Goal: Task Accomplishment & Management: Manage account settings

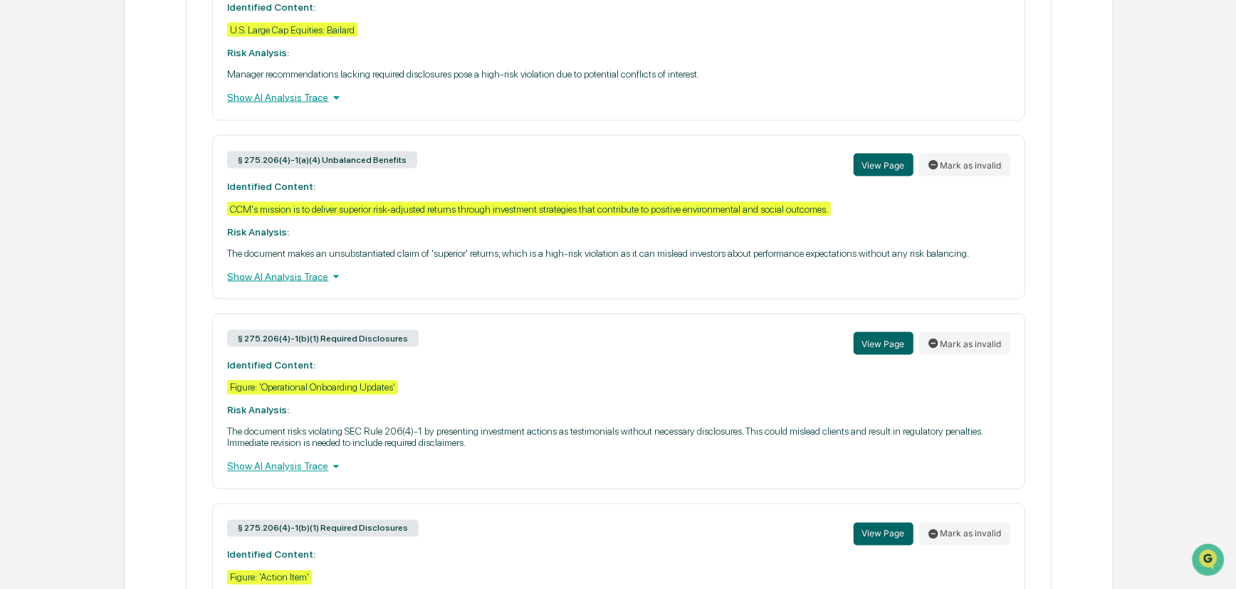
scroll to position [1488, 0]
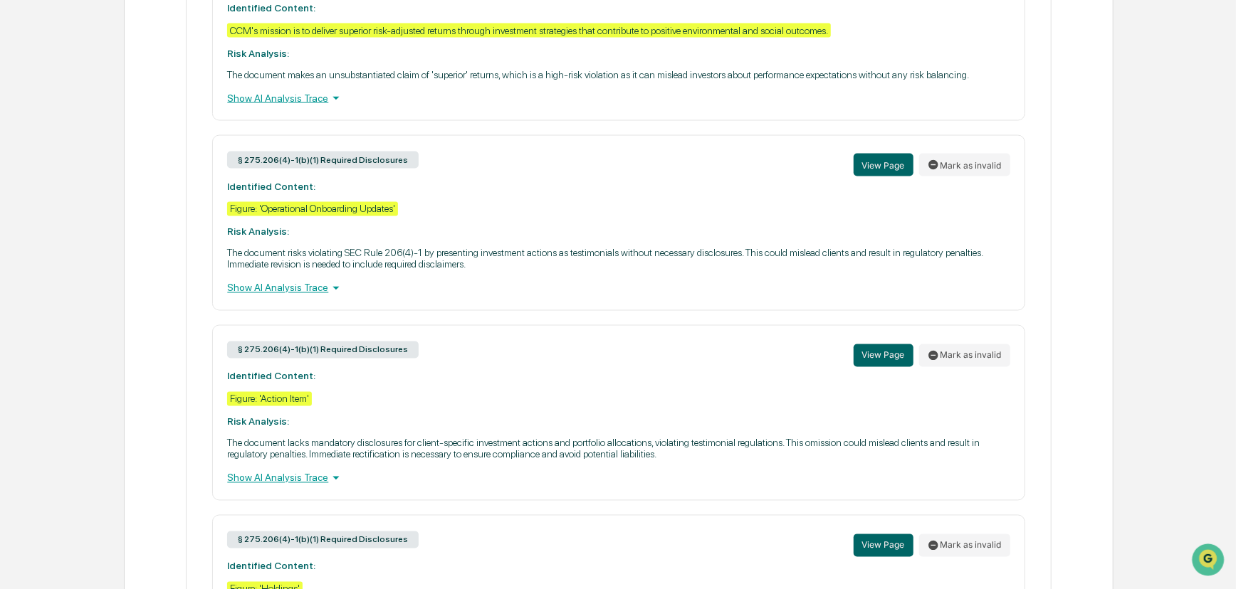
click at [317, 296] on div "Show AI Analysis Trace" at bounding box center [618, 288] width 782 height 16
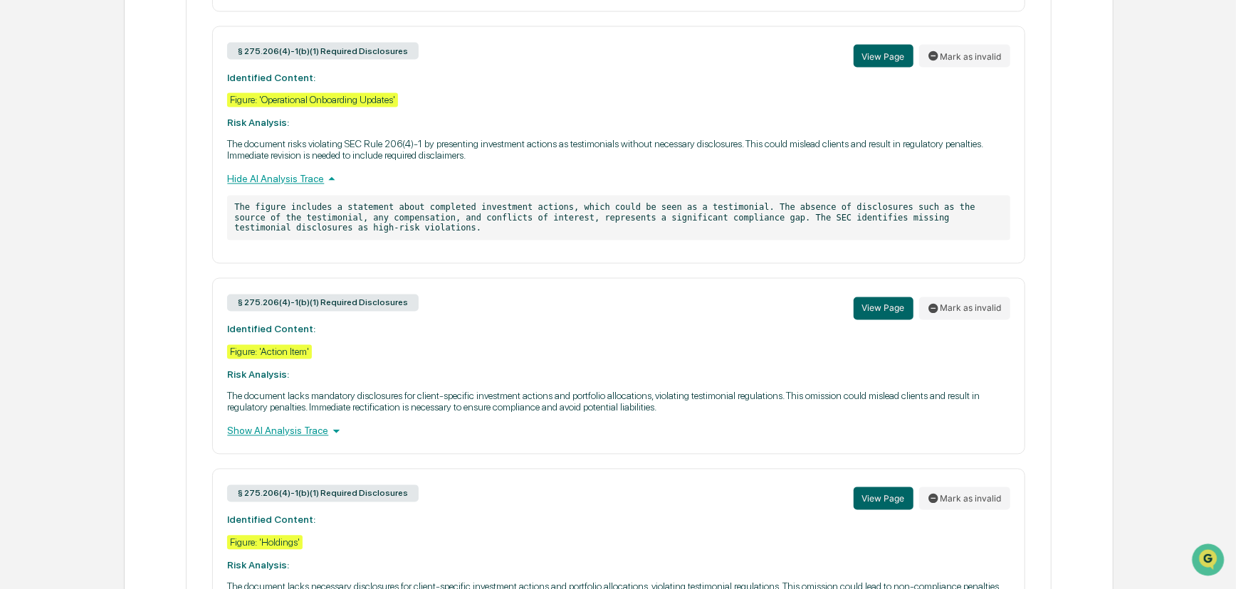
scroll to position [1617, 0]
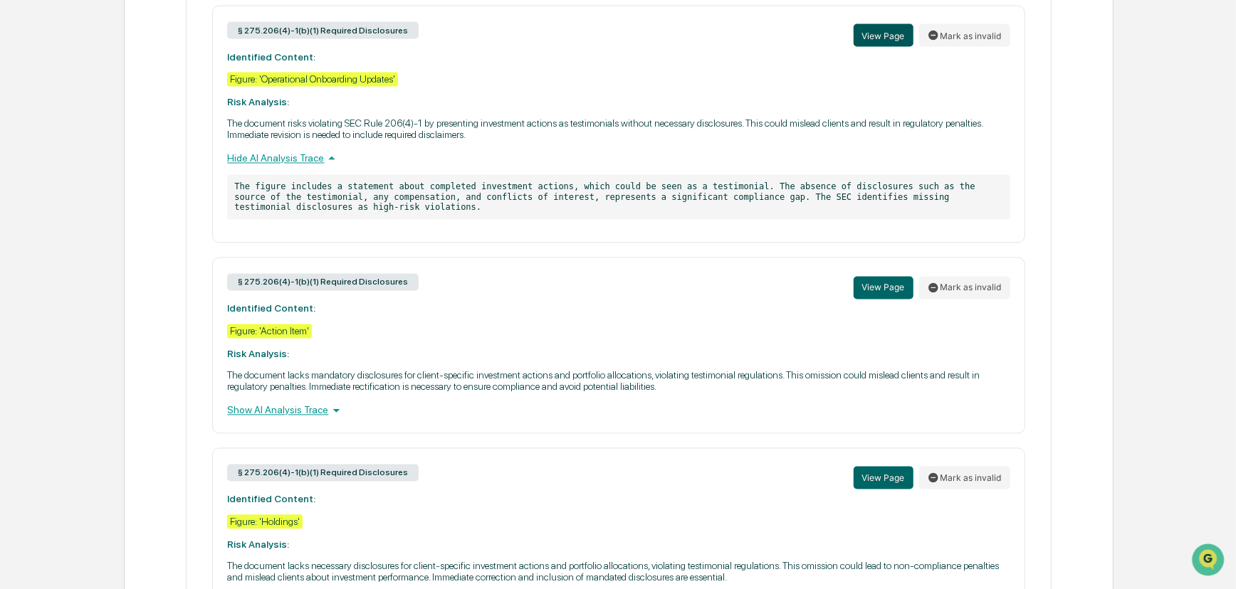
click at [883, 47] on button "View Page" at bounding box center [883, 35] width 60 height 23
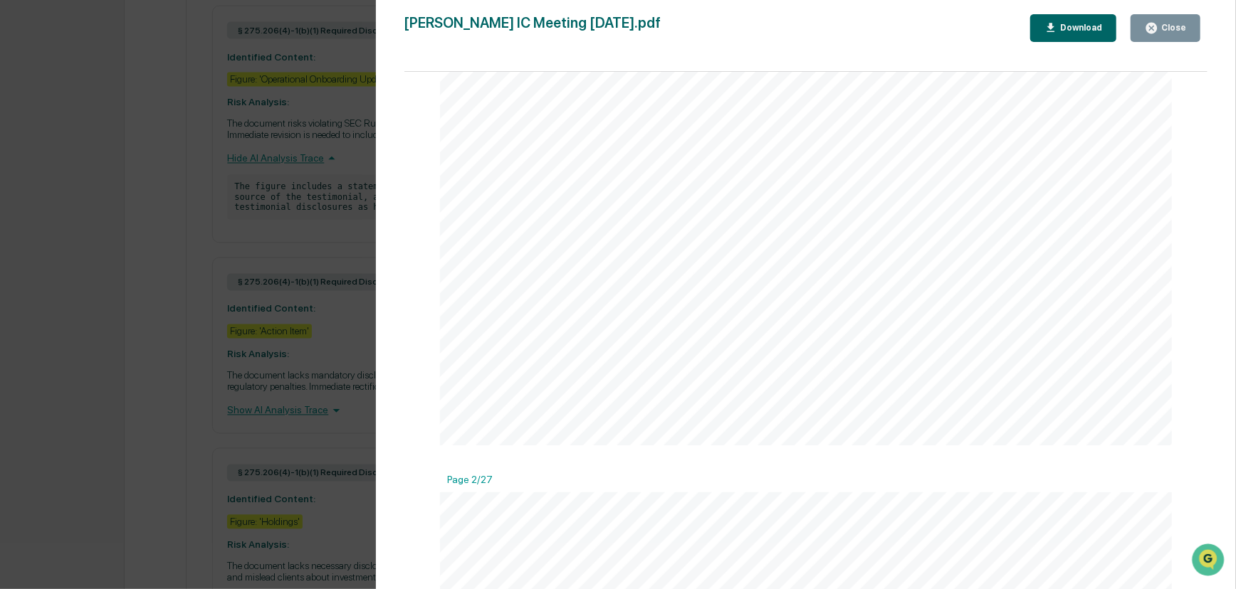
scroll to position [129, 0]
click at [221, 288] on div "Version History 05/28/2025, 08:06 PM Neslihan Feradov Fisk IC Meeting 6.2.25.pd…" at bounding box center [618, 294] width 1236 height 589
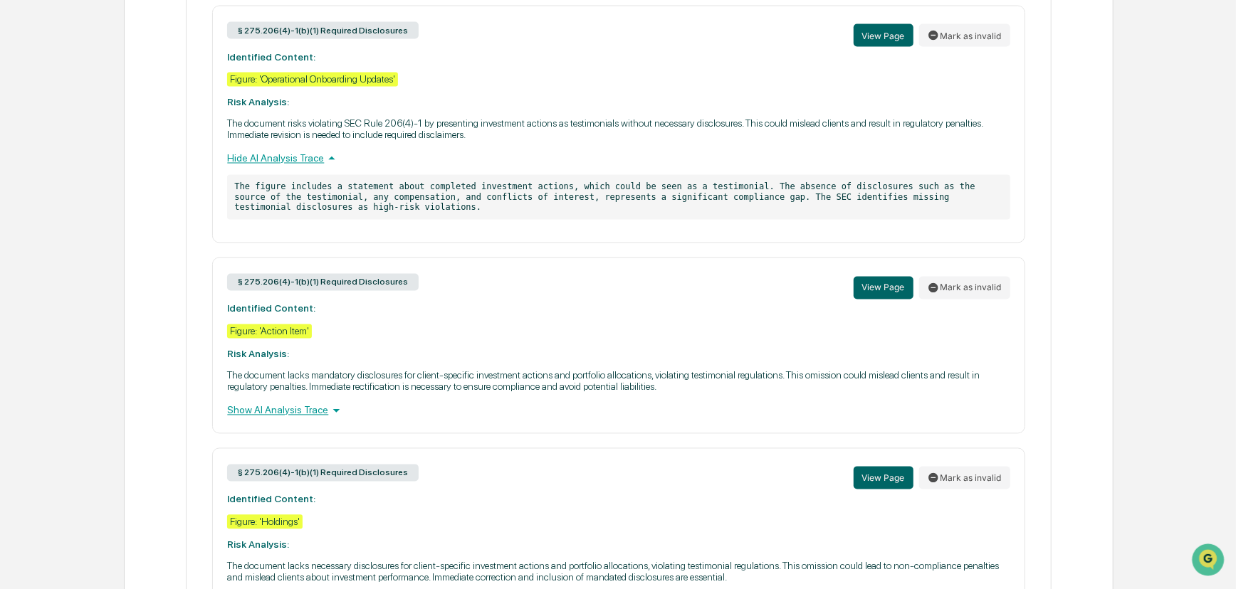
click at [283, 339] on div "Figure: 'Action Item'" at bounding box center [269, 332] width 85 height 14
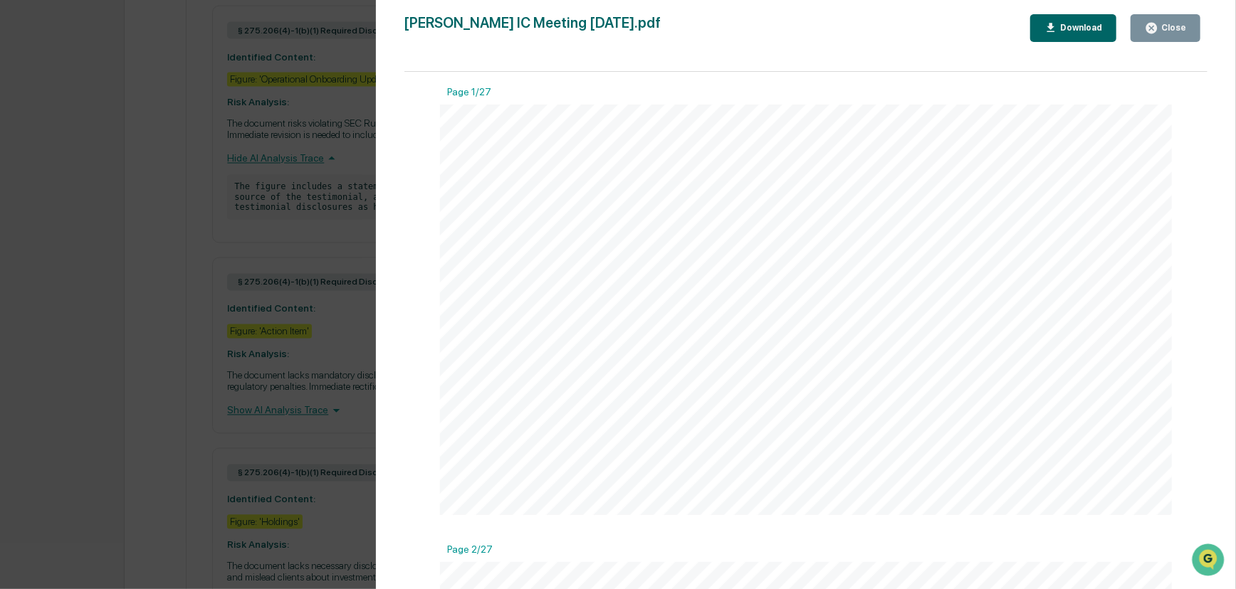
click at [322, 359] on div "Version History 05/28/2025, 08:06 PM Neslihan Feradov Fisk IC Meeting 6.2.25.pd…" at bounding box center [618, 294] width 1236 height 589
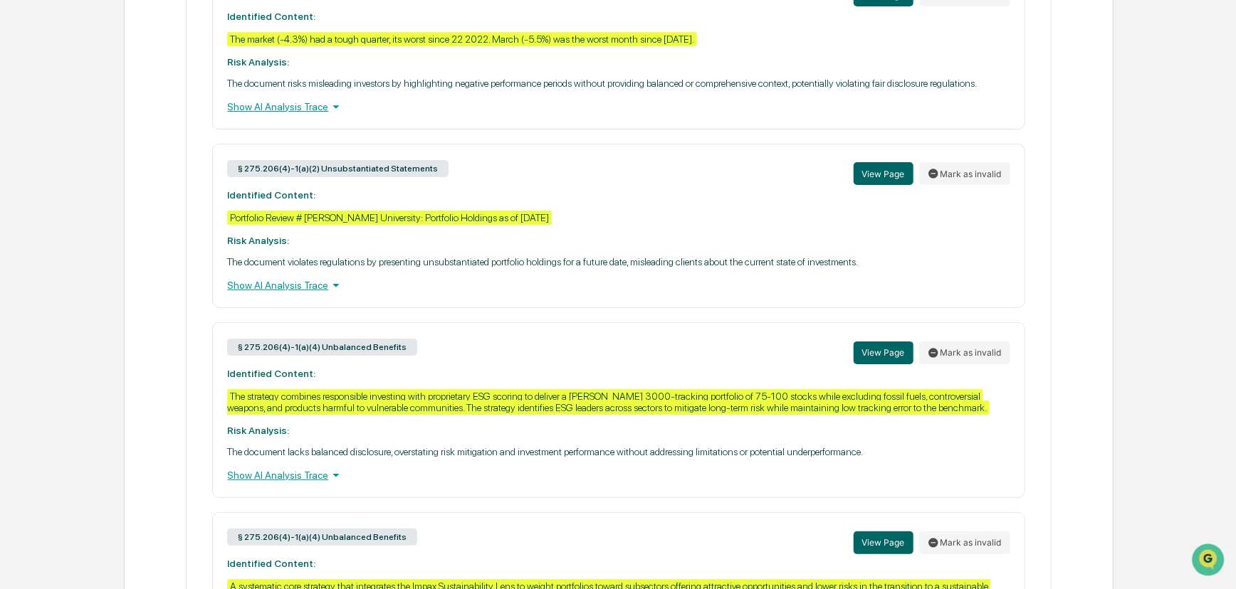
scroll to position [3336, 0]
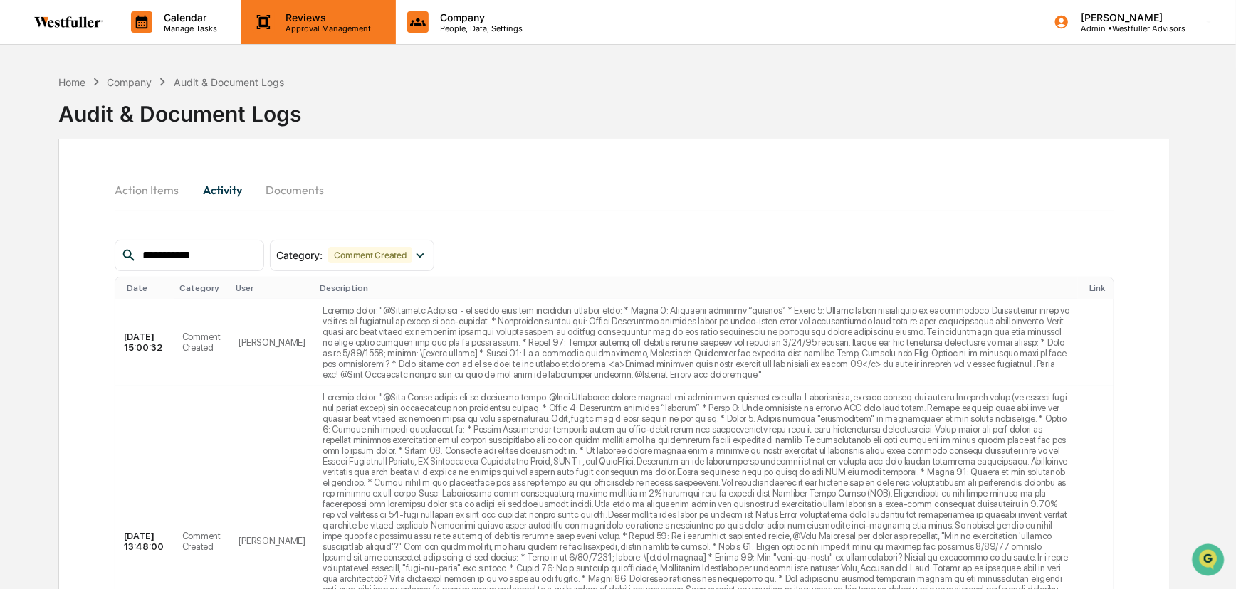
click at [300, 23] on p "Approval Management" at bounding box center [327, 28] width 104 height 10
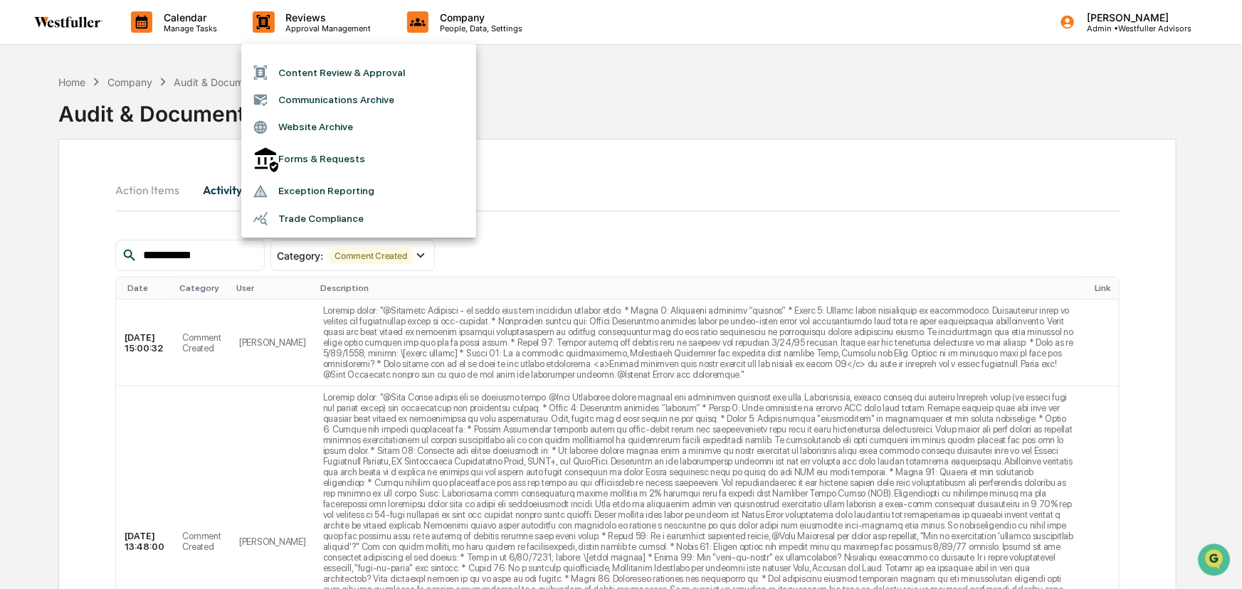
click at [322, 75] on li "Content Review & Approval" at bounding box center [358, 72] width 235 height 27
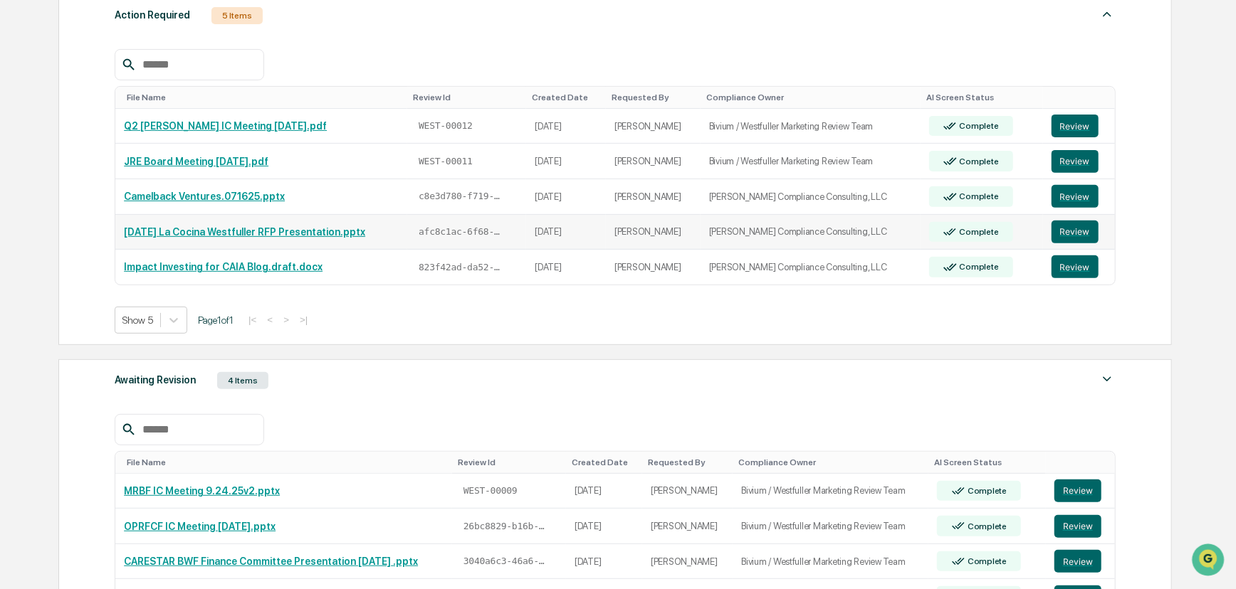
scroll to position [307, 0]
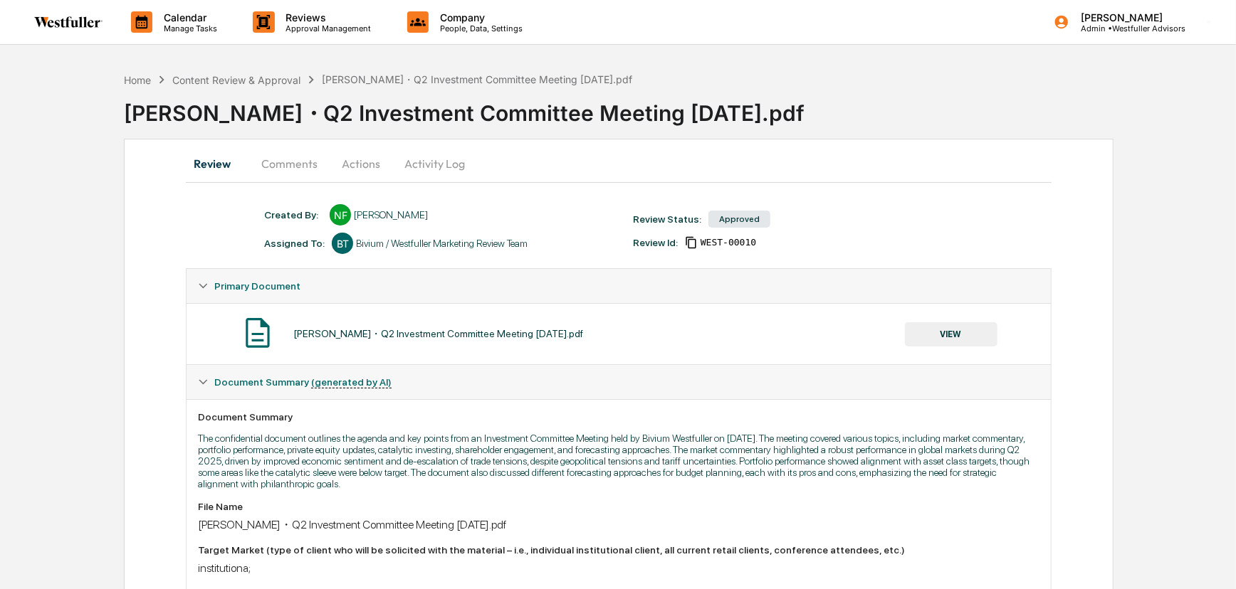
click at [296, 167] on button "Comments" at bounding box center [289, 164] width 79 height 34
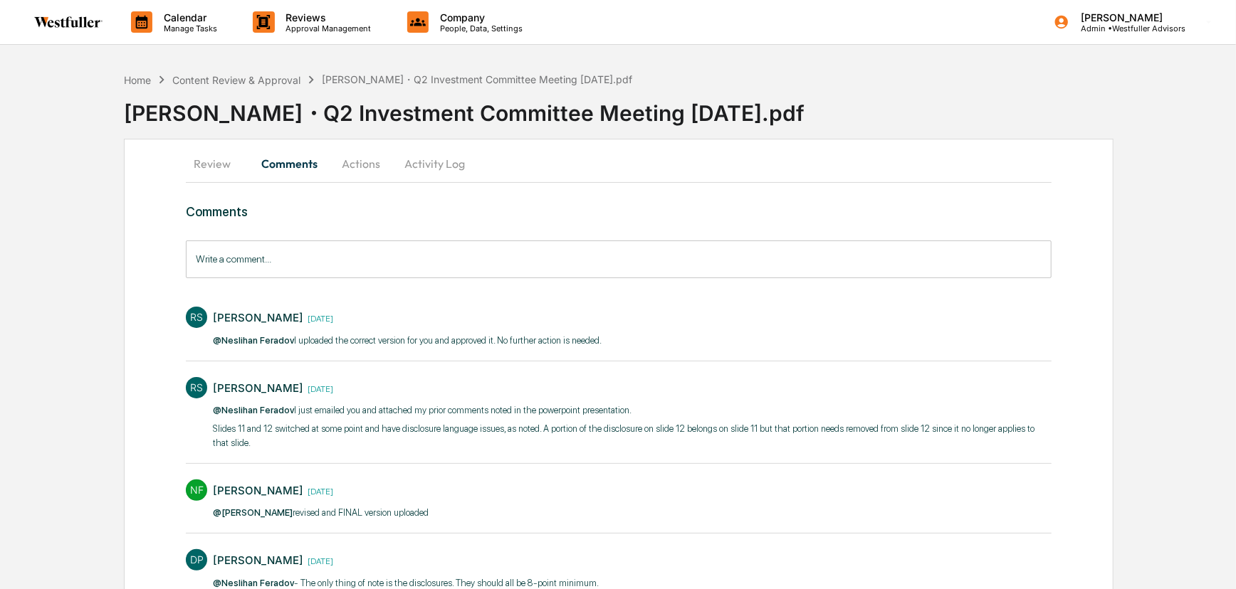
click at [226, 156] on button "Review" at bounding box center [218, 164] width 64 height 34
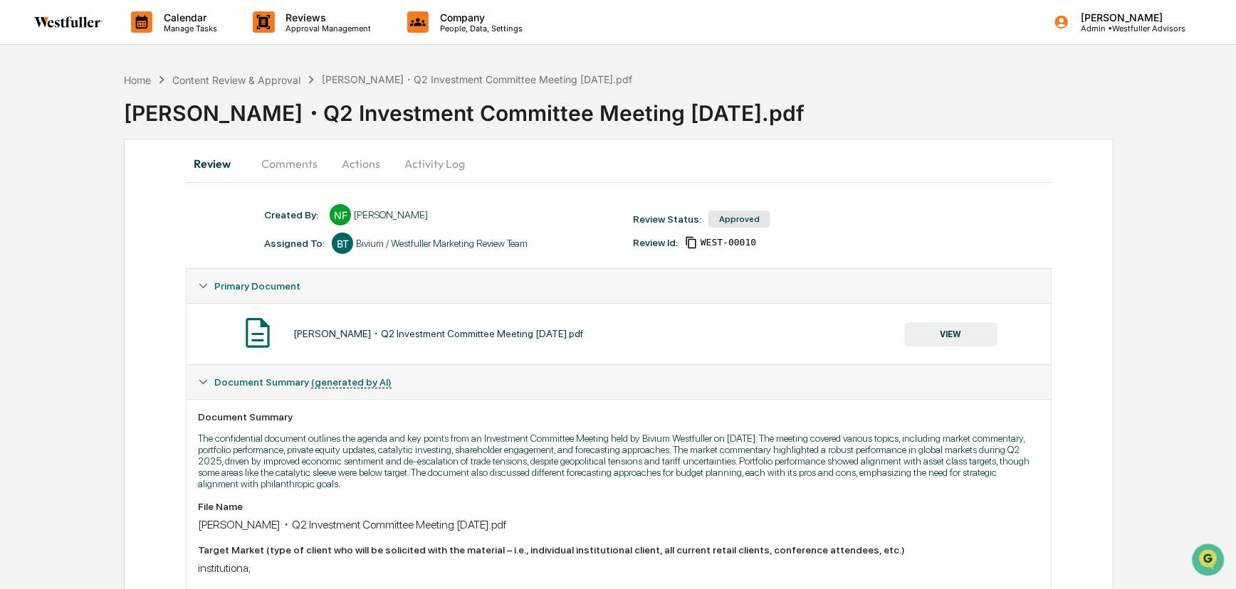
click at [957, 335] on button "VIEW" at bounding box center [951, 334] width 93 height 24
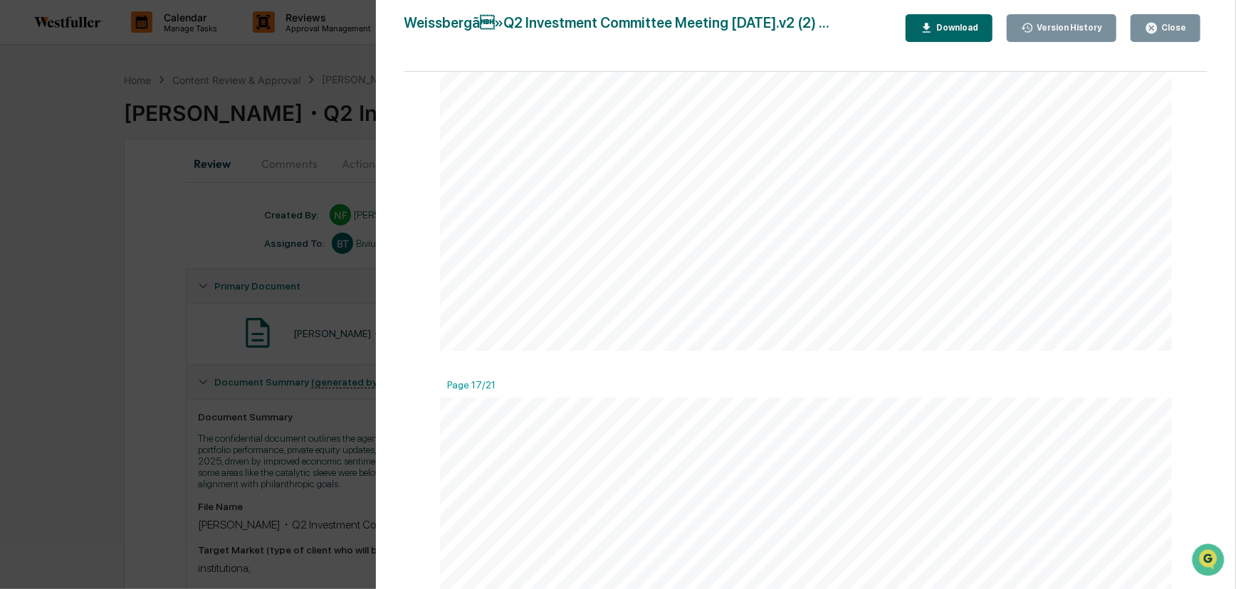
scroll to position [6859, 0]
click at [1200, 449] on div "Page 1/21 S EPTEMBER 2 9, 20 25 THIS DOC UMENT IS C ON FIDENTIAL AND IS NO T IN…" at bounding box center [805, 338] width 803 height 532
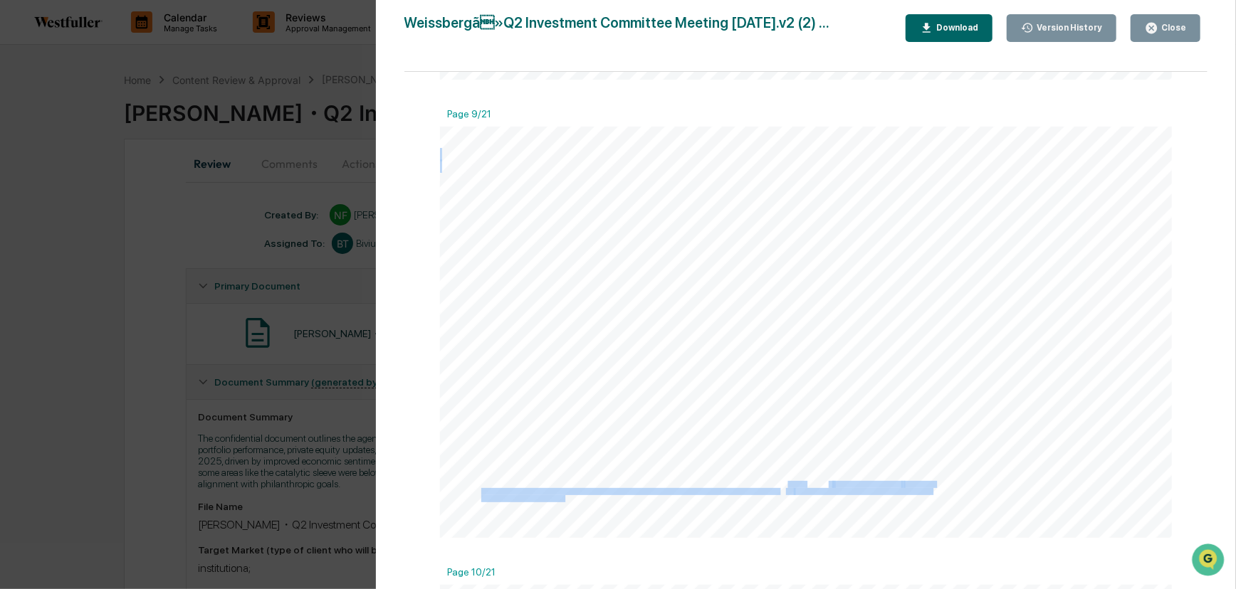
drag, startPoint x: 562, startPoint y: 505, endPoint x: 787, endPoint y: 492, distance: 225.3
click at [440, 127] on span "[PERSON_NAME] Core Fixed Income strategy was converted to its Social Infrastruc…" at bounding box center [440, 127] width 0 height 0
copy span "The informatio n presented reflects account - level activity and values by asse…"
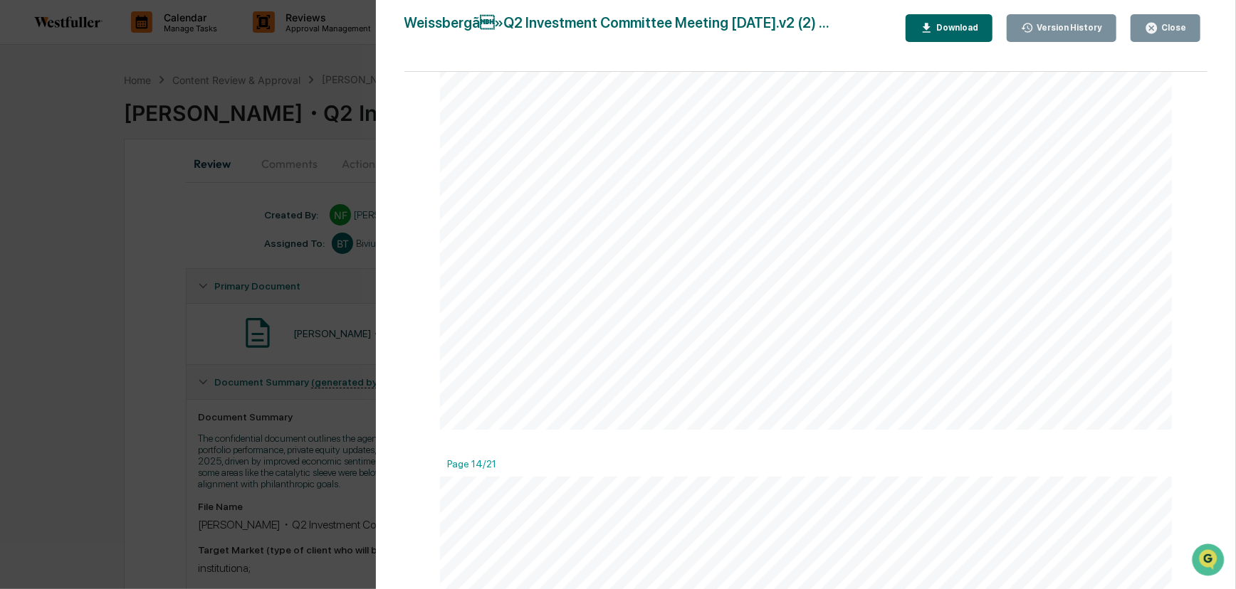
scroll to position [5003, 0]
drag, startPoint x: 1162, startPoint y: 27, endPoint x: 505, endPoint y: 309, distance: 714.9
click at [1162, 27] on div "Close" at bounding box center [1172, 28] width 28 height 10
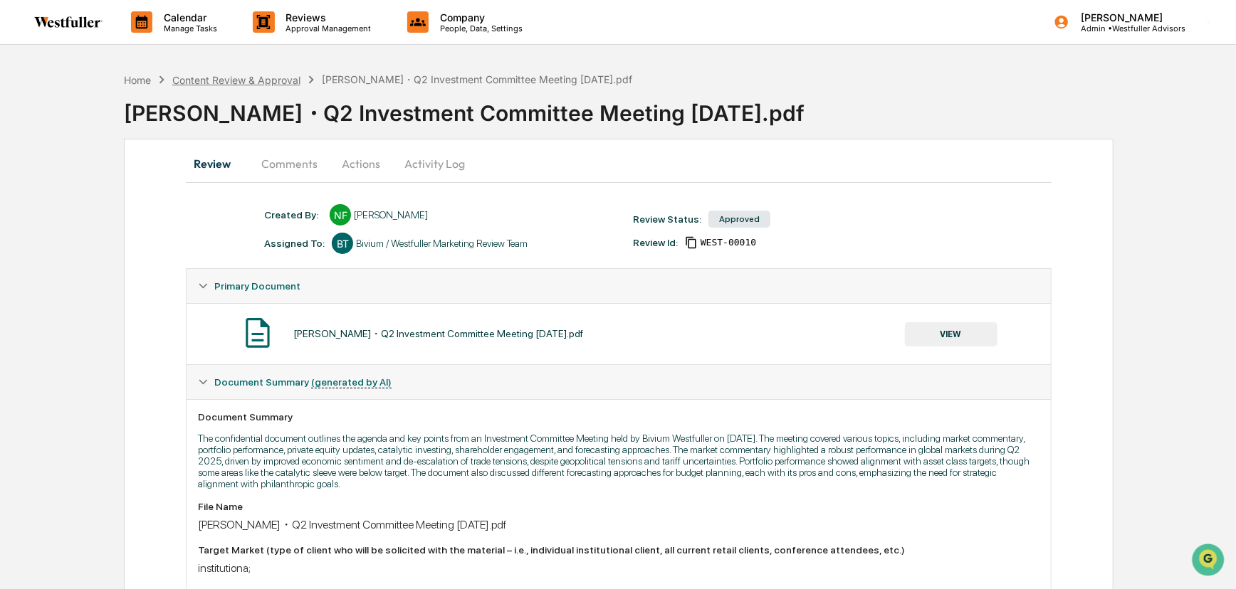
click at [260, 79] on div "Content Review & Approval" at bounding box center [236, 80] width 128 height 12
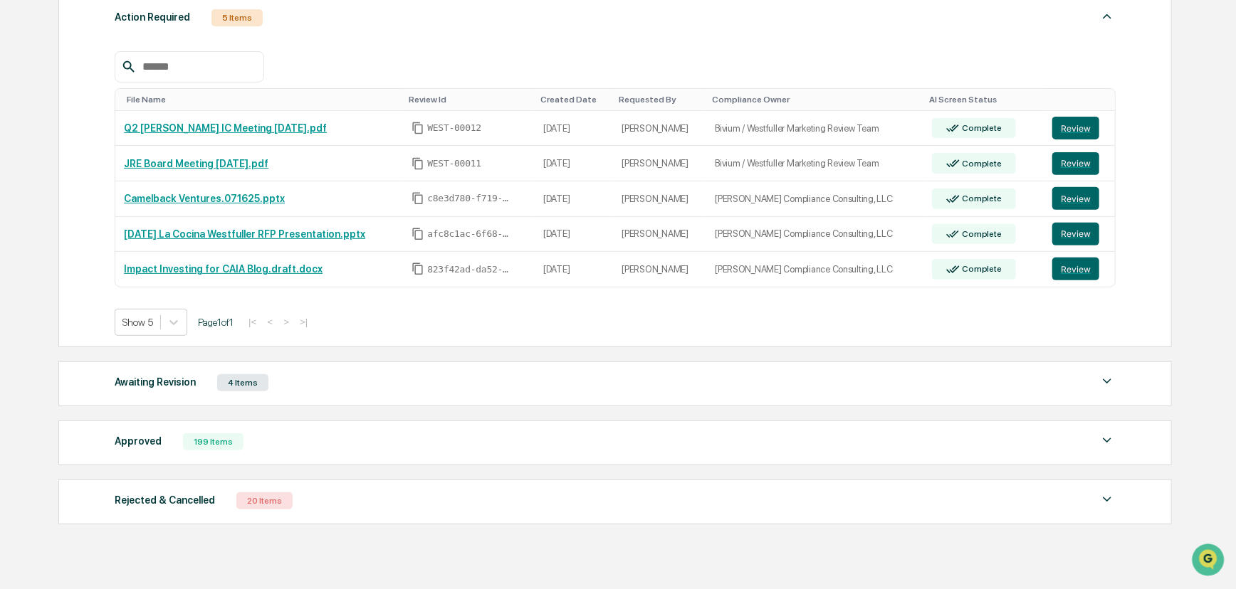
scroll to position [307, 0]
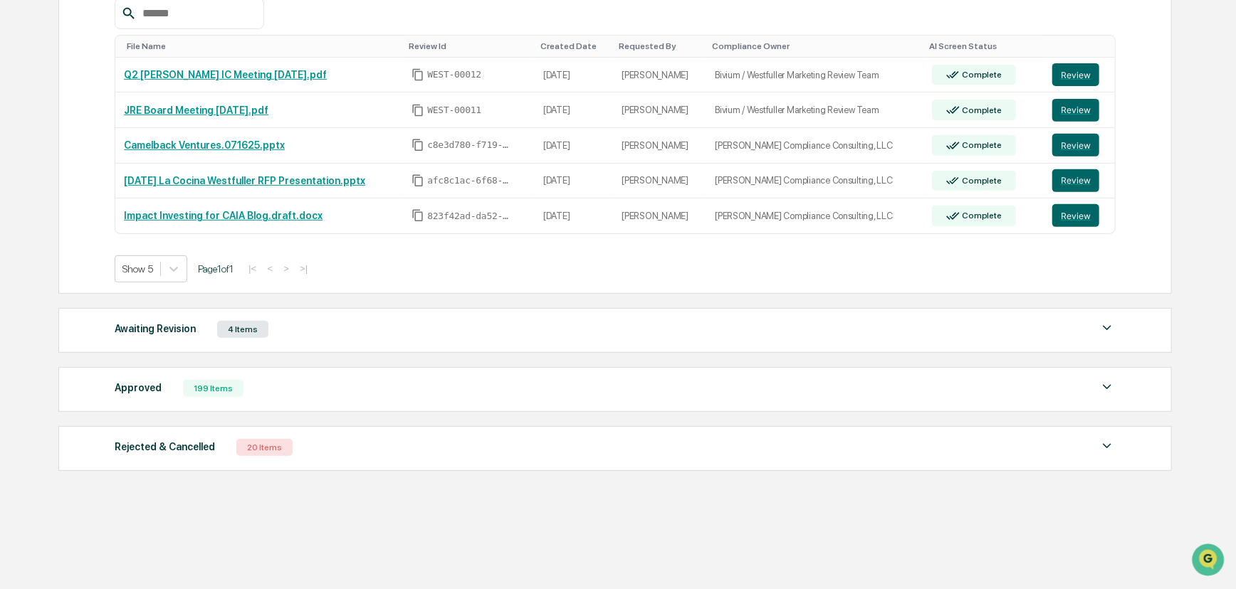
click at [215, 402] on div "Approved 199 Items File Name Review Id Created Date Requested By Compliance Own…" at bounding box center [614, 389] width 1113 height 45
click at [223, 394] on div "199 Items" at bounding box center [213, 388] width 60 height 17
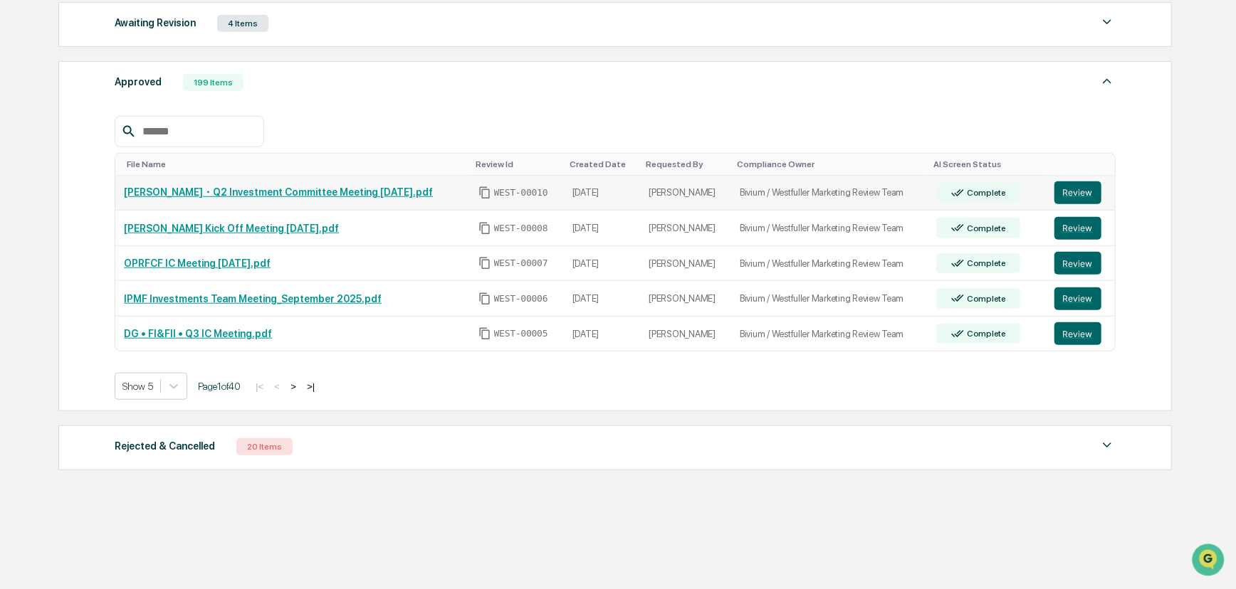
scroll to position [612, 0]
click at [180, 387] on icon at bounding box center [174, 386] width 14 height 14
click at [169, 470] on div "Show 20" at bounding box center [151, 469] width 73 height 23
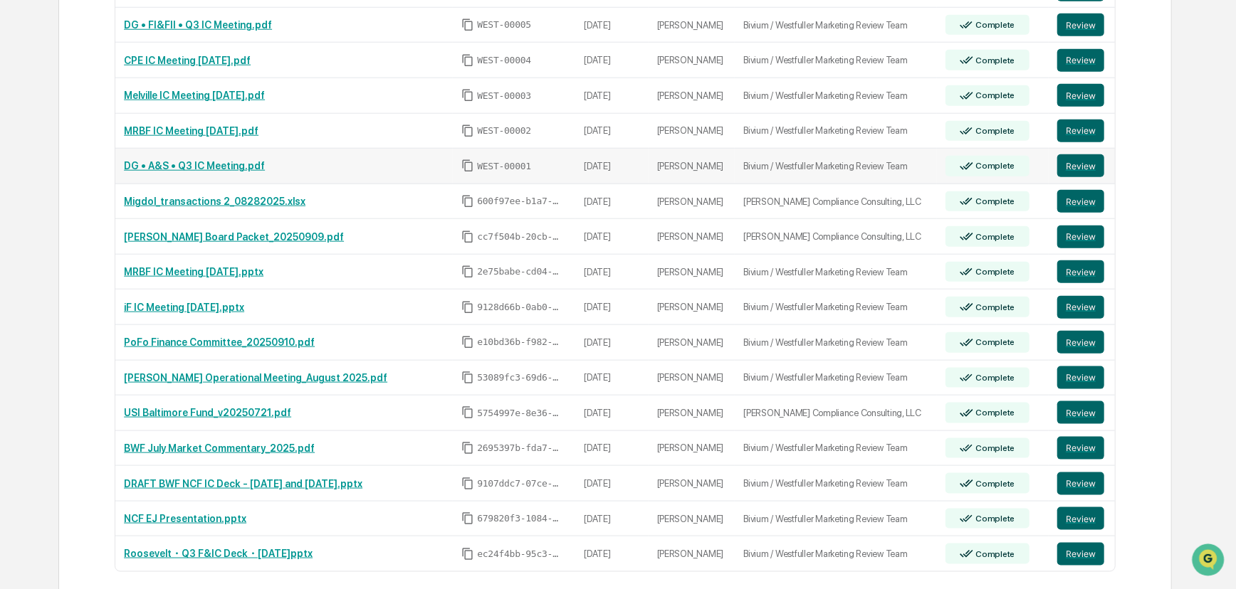
scroll to position [936, 0]
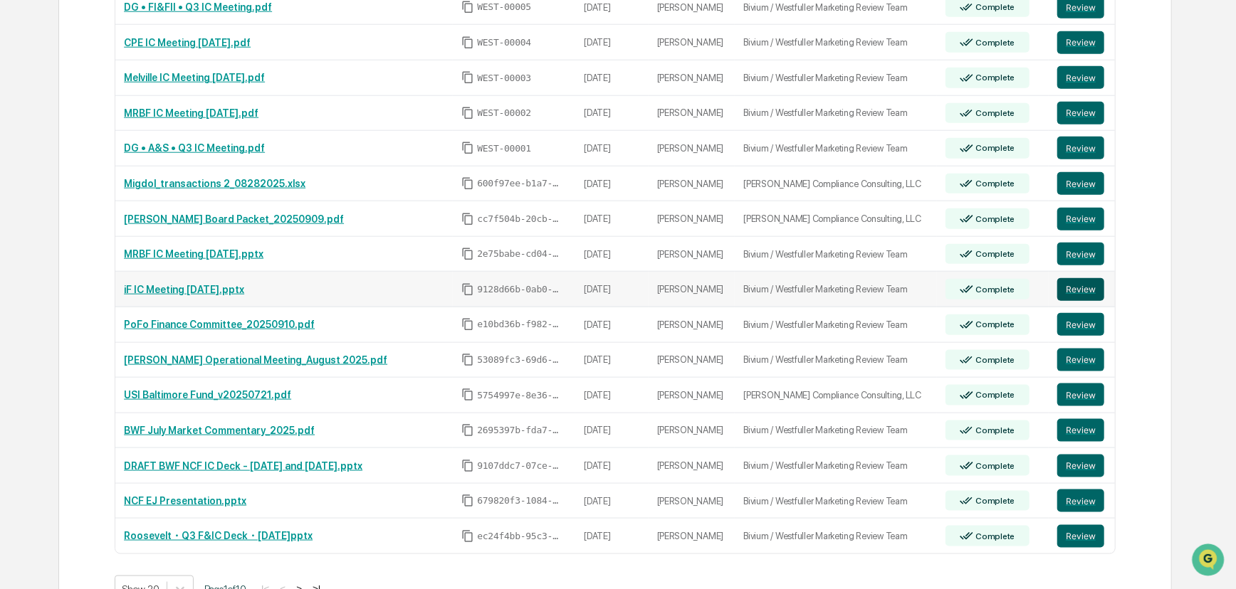
drag, startPoint x: 178, startPoint y: 292, endPoint x: 1068, endPoint y: 293, distance: 890.4
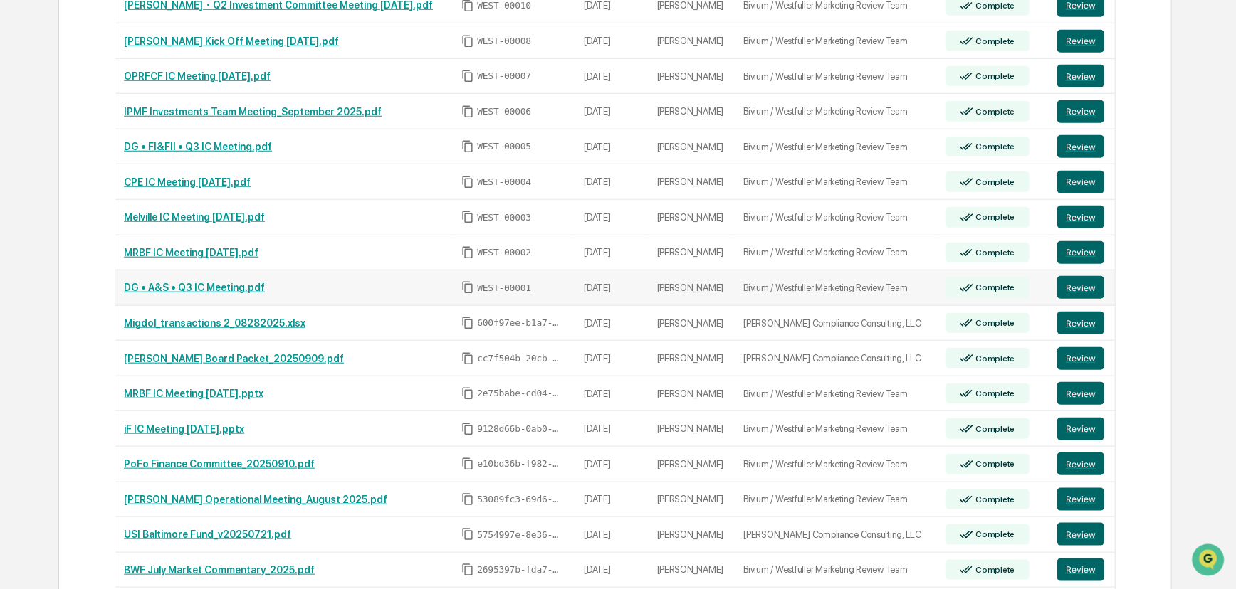
scroll to position [742, 0]
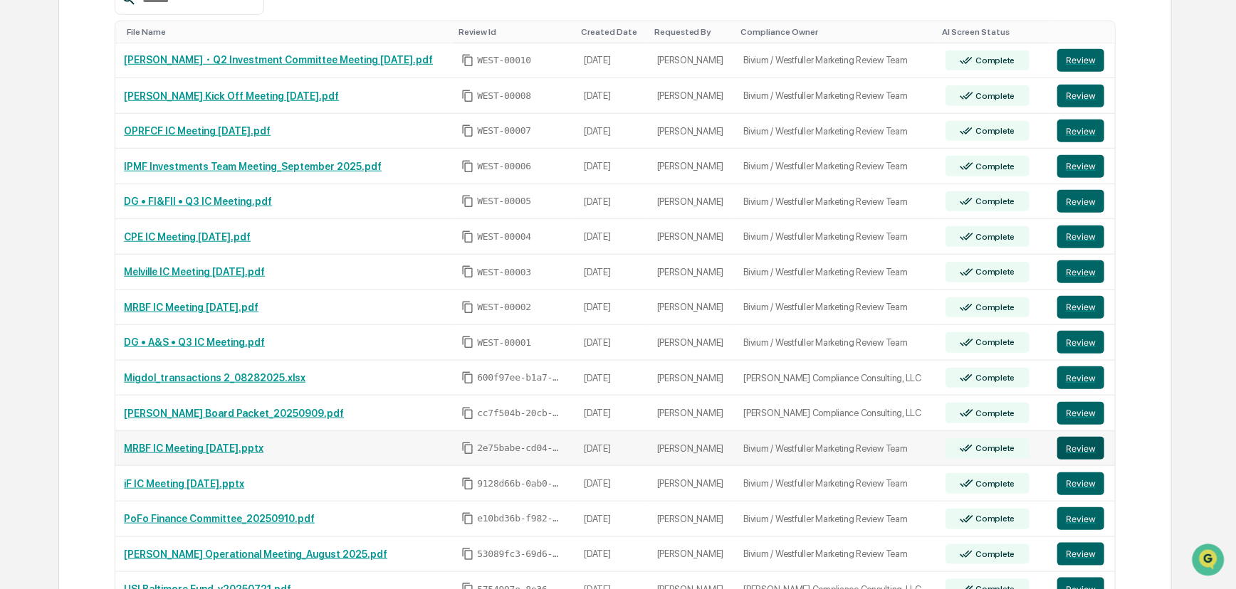
click at [1068, 452] on button "Review" at bounding box center [1080, 448] width 47 height 23
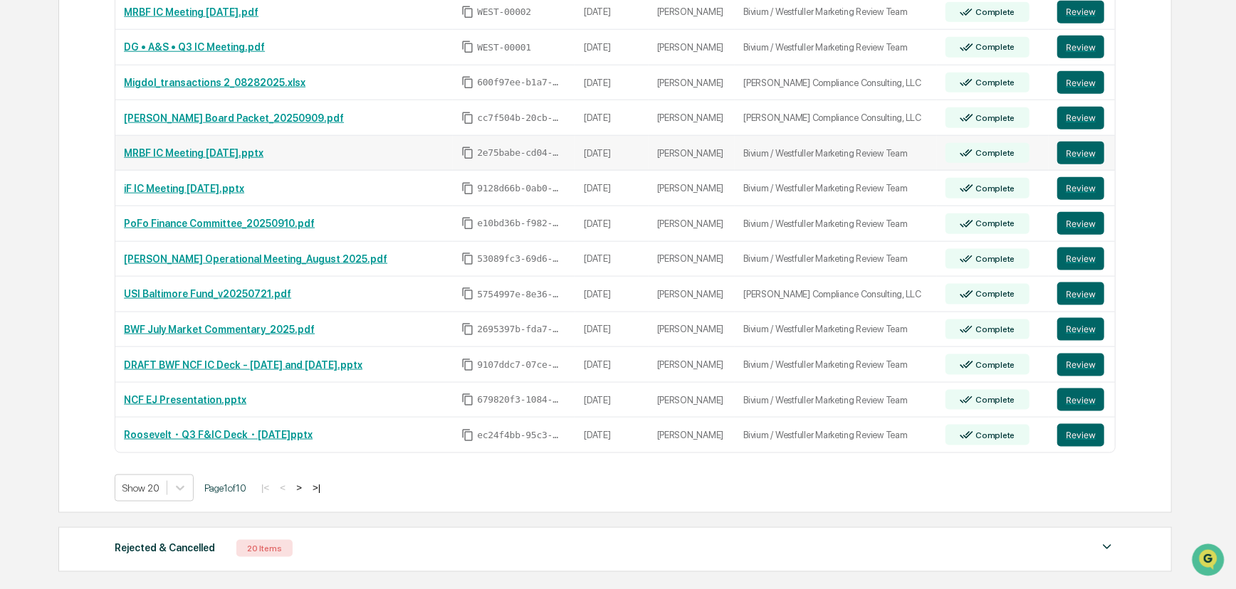
scroll to position [1130, 0]
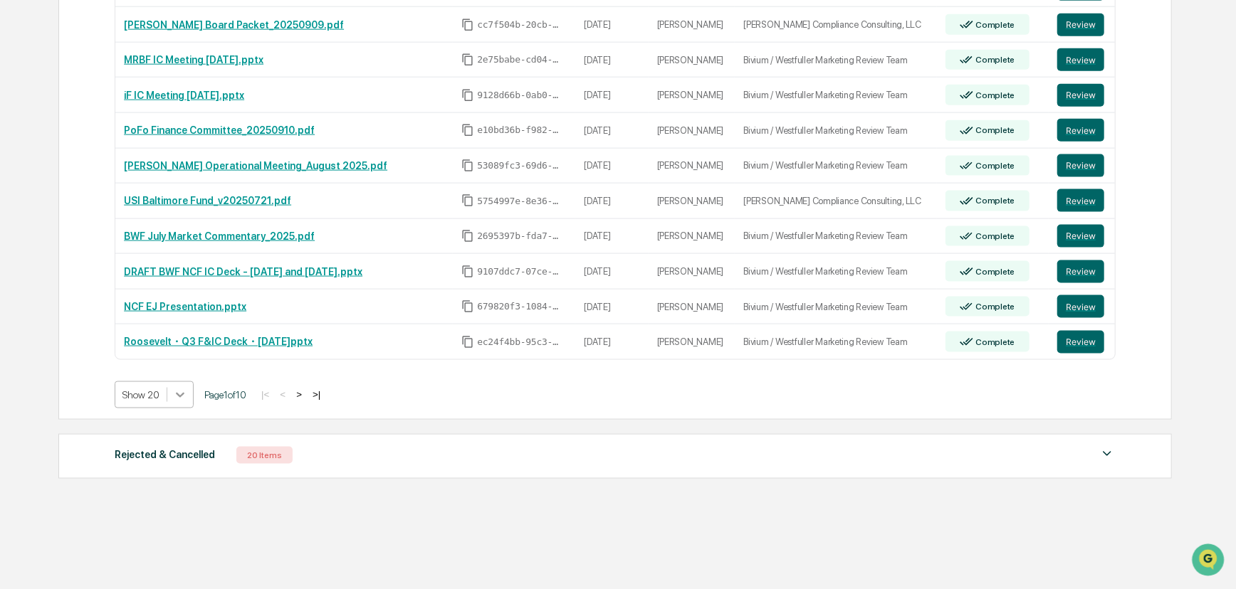
click at [185, 399] on icon at bounding box center [180, 395] width 14 height 14
click at [167, 506] on div "Show 50" at bounding box center [154, 499] width 78 height 23
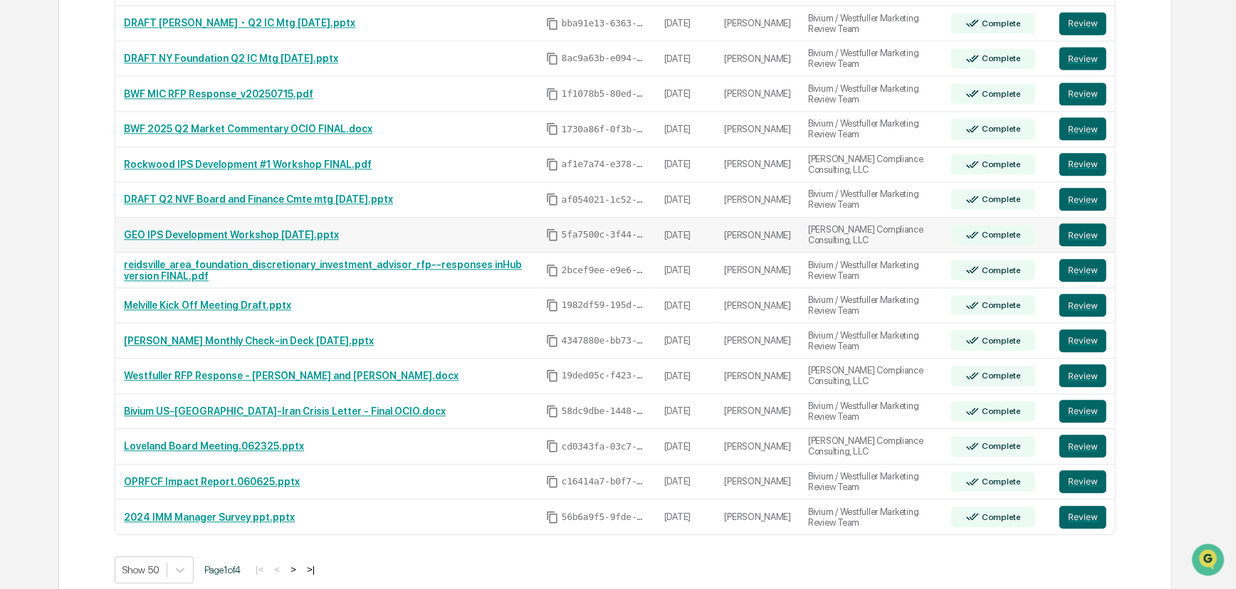
scroll to position [2111, 0]
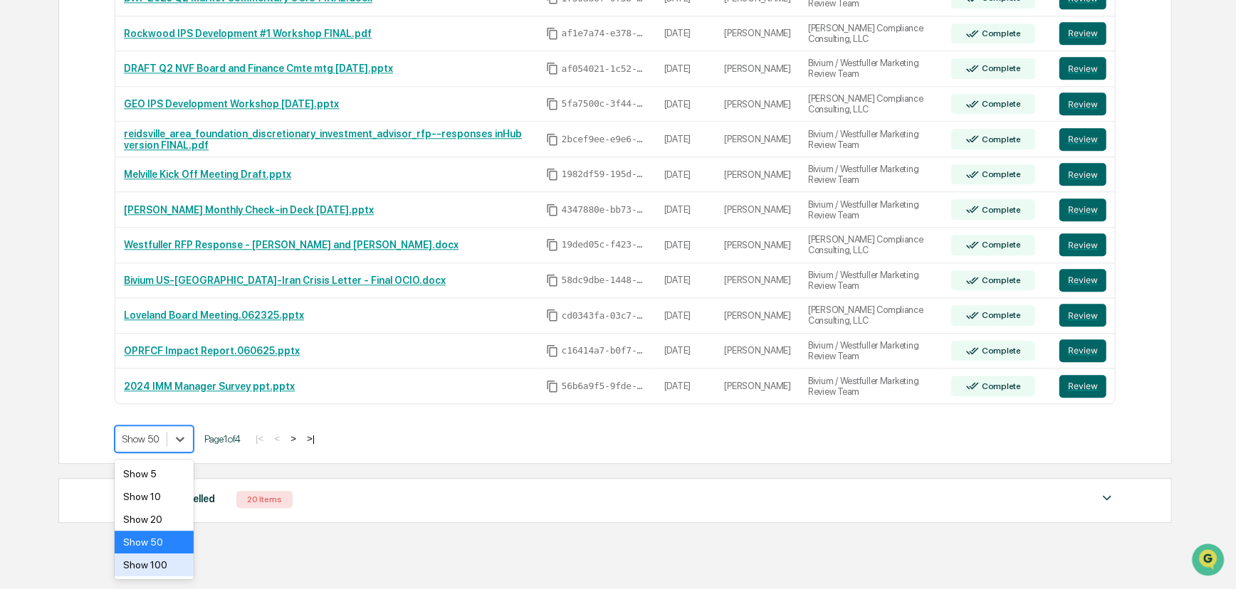
click at [170, 571] on div "Show 100" at bounding box center [154, 565] width 79 height 23
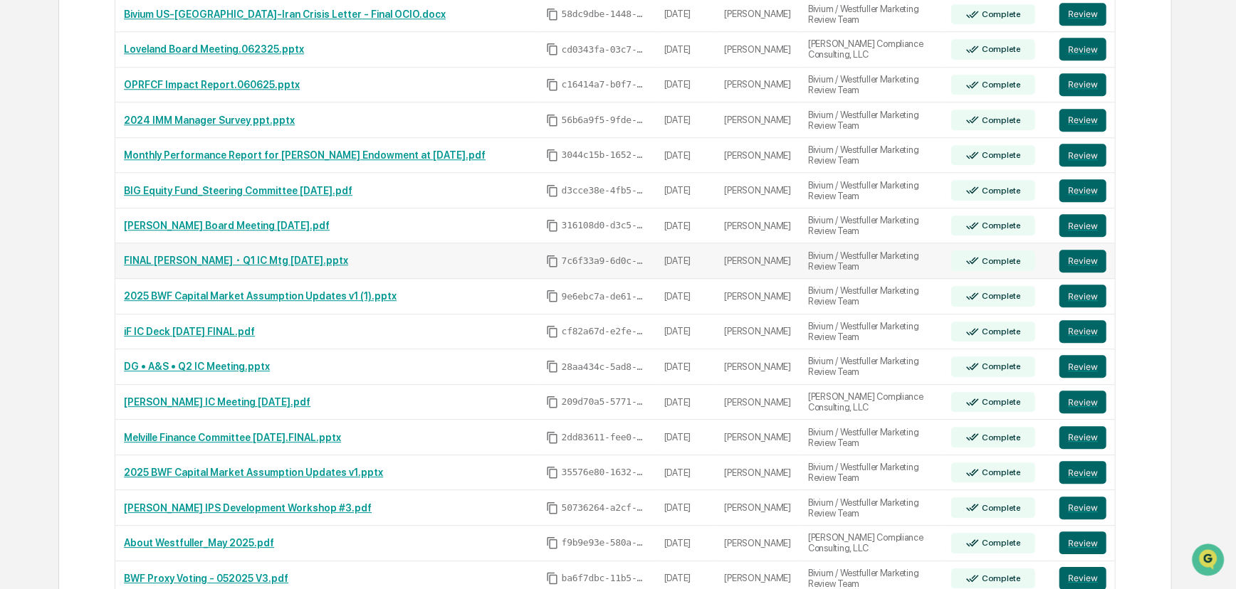
scroll to position [2478, 0]
